Goal: Information Seeking & Learning: Find specific fact

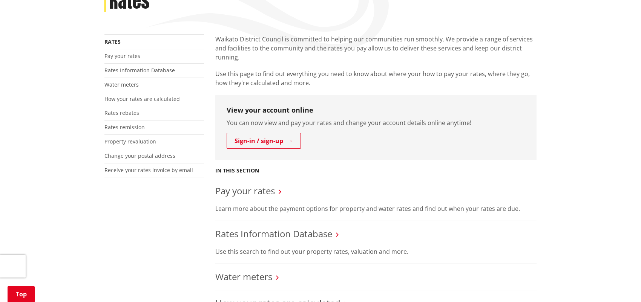
scroll to position [126, 0]
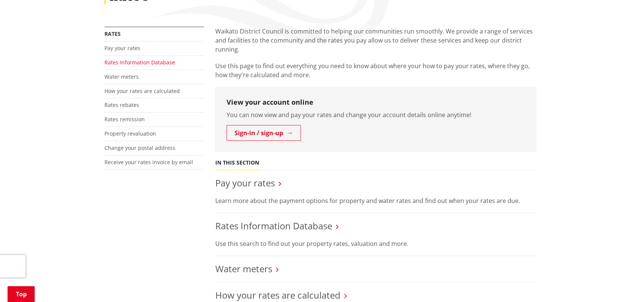
click at [131, 61] on link "Rates Information Database" at bounding box center [139, 62] width 70 height 7
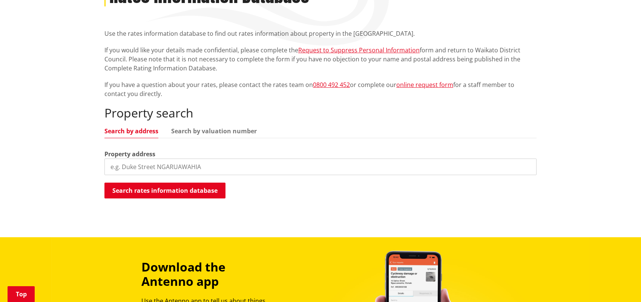
scroll to position [126, 0]
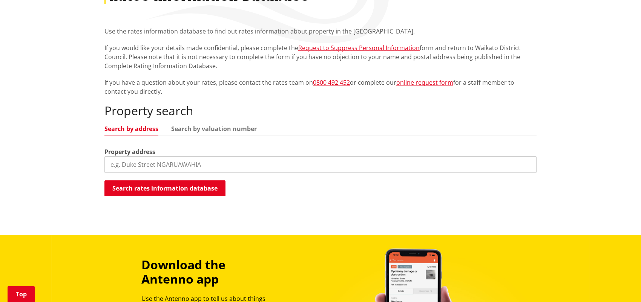
click at [120, 165] on input "search" at bounding box center [320, 164] width 432 height 17
click at [161, 185] on button "Search rates information database" at bounding box center [164, 189] width 121 height 16
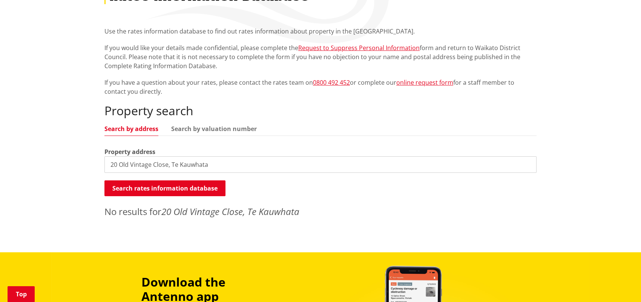
drag, startPoint x: 151, startPoint y: 166, endPoint x: 140, endPoint y: 165, distance: 11.0
click at [141, 165] on input "20 Old Vintage Close, Te Kauwhata" at bounding box center [320, 164] width 432 height 17
click at [171, 188] on button "Search rates information database" at bounding box center [164, 189] width 121 height 16
click at [214, 130] on link "Search by valuation number" at bounding box center [214, 129] width 86 height 6
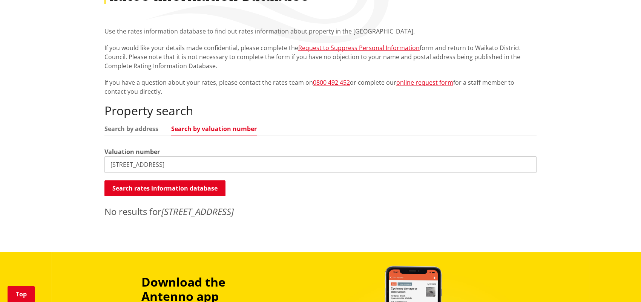
drag, startPoint x: 233, startPoint y: 165, endPoint x: 93, endPoint y: 167, distance: 140.2
click at [93, 167] on div "Home Services and facilities Rates Rates Information Database Rates Information…" at bounding box center [320, 101] width 641 height 303
type input "04390/662.67"
click at [176, 185] on button "Search rates information database" at bounding box center [164, 189] width 121 height 16
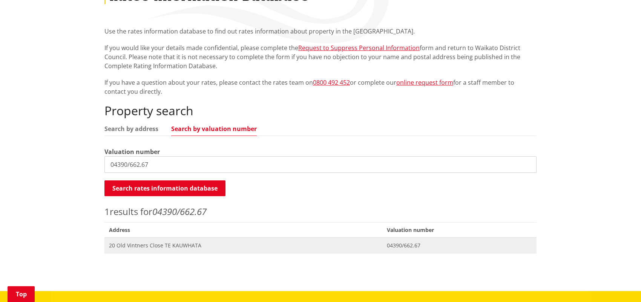
click at [178, 245] on span "20 Old Vintners Close TE KAUWHATA" at bounding box center [243, 246] width 269 height 8
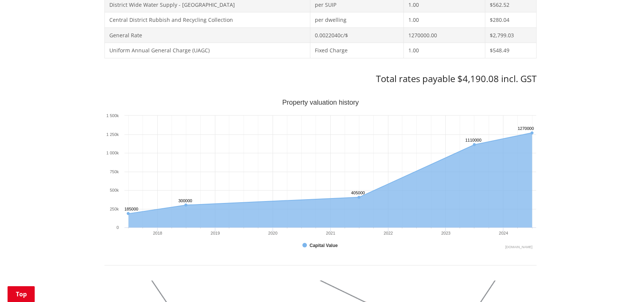
scroll to position [377, 0]
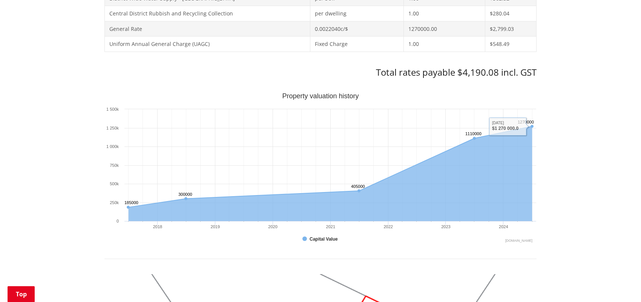
click at [570, 179] on div "Home Services and facilities Rates Rates Information Database Rates Information…" at bounding box center [320, 195] width 641 height 995
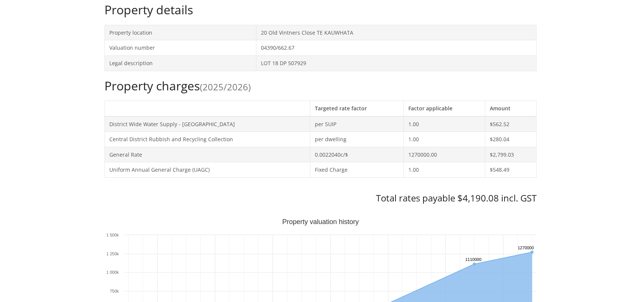
scroll to position [0, 0]
